Goal: Task Accomplishment & Management: Manage account settings

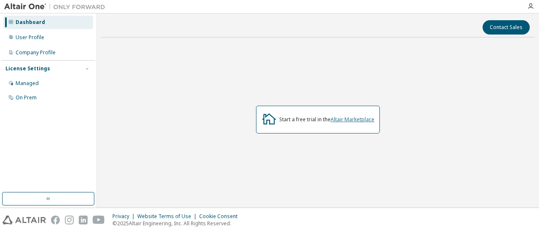
click at [350, 119] on link "Altair Marketplace" at bounding box center [353, 119] width 44 height 7
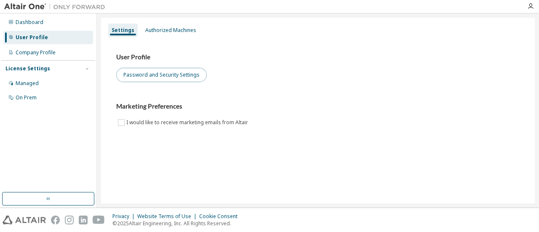
click at [181, 77] on button "Password and Security Settings" at bounding box center [161, 75] width 91 height 14
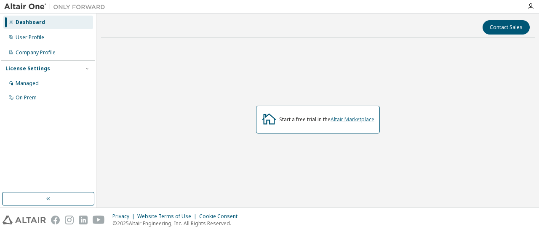
click at [342, 118] on link "Altair Marketplace" at bounding box center [353, 119] width 44 height 7
